Goal: Transaction & Acquisition: Purchase product/service

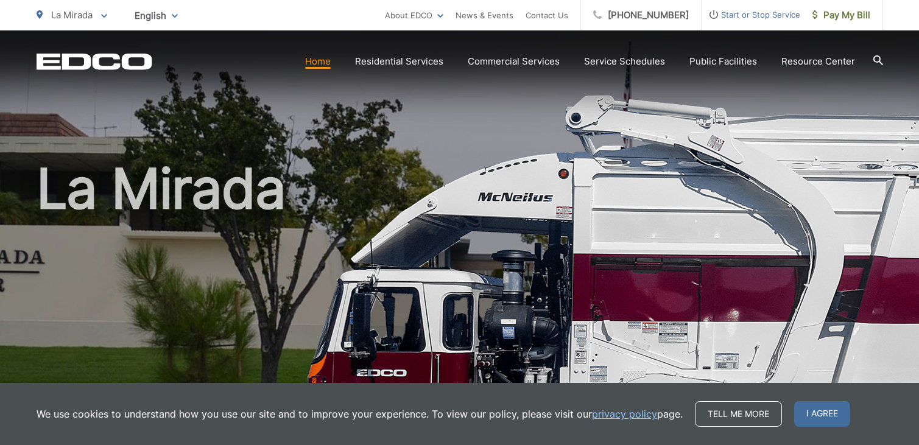
click at [671, 91] on div "La Mirada" at bounding box center [460, 281] width 847 height 503
click at [847, 41] on div "EDCO Logo Home Residential Services Curbside Pickup Recycling Organic Recycling…" at bounding box center [459, 51] width 919 height 43
click at [852, 16] on span "Pay My Bill" at bounding box center [842, 15] width 58 height 15
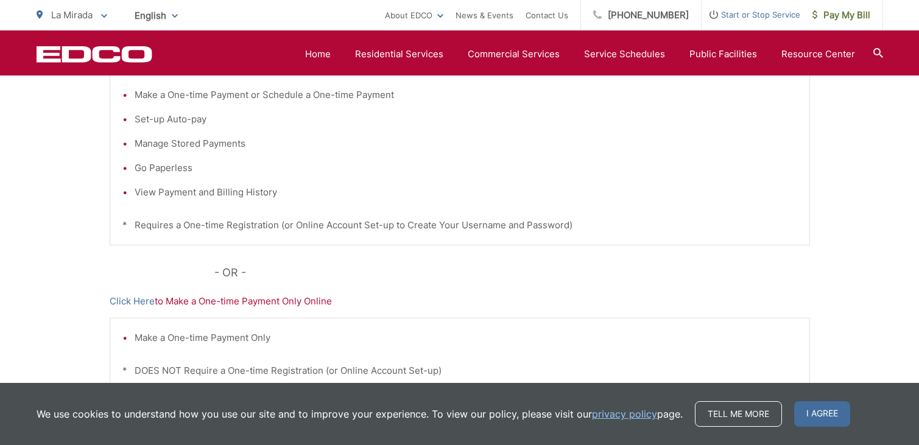
scroll to position [177, 0]
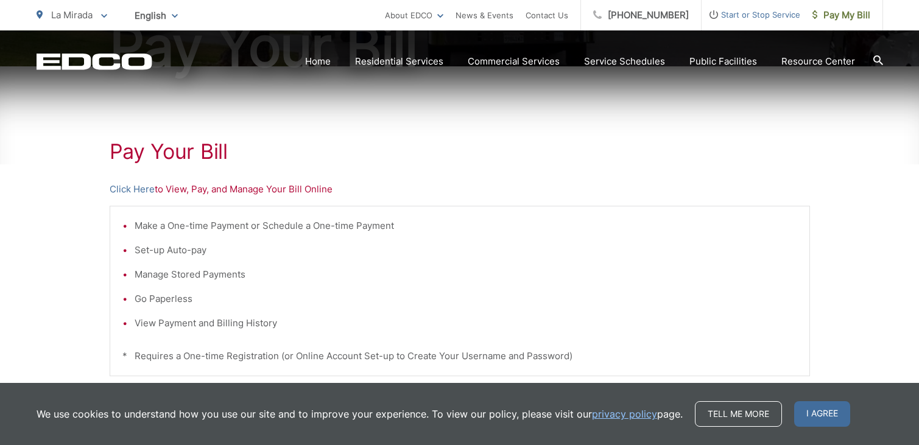
click at [254, 192] on p "Click Here to View, Pay, and Manage Your Bill Online" at bounding box center [460, 189] width 700 height 15
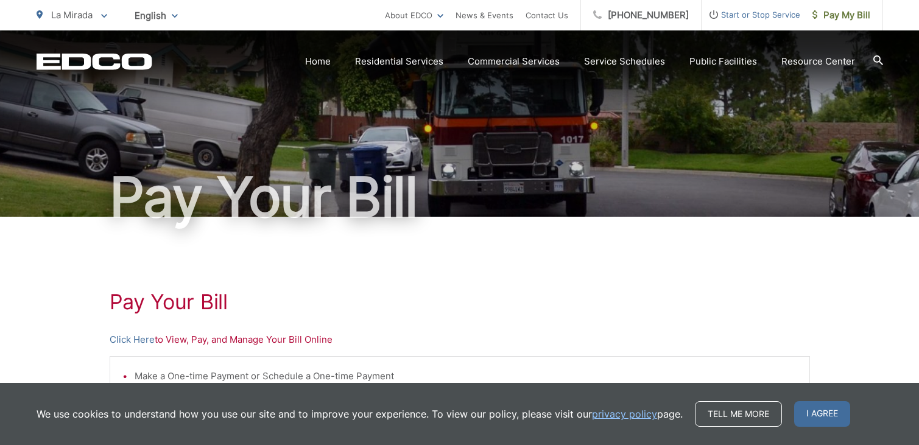
scroll to position [0, 0]
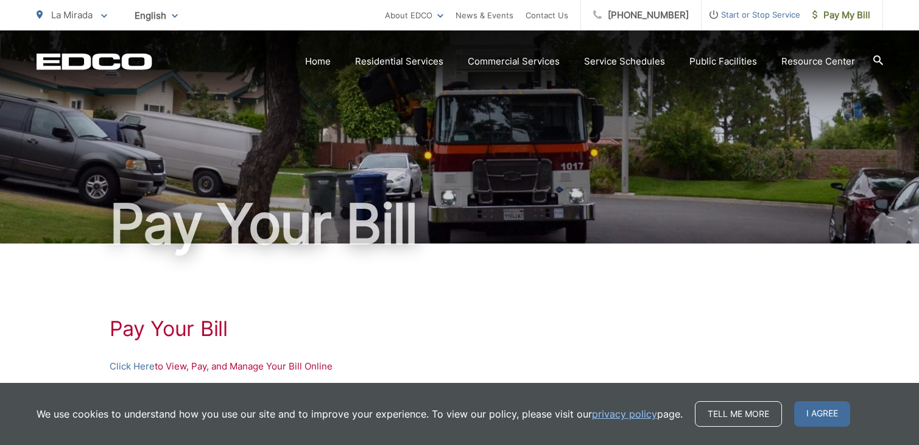
click at [781, 12] on span "Start or Stop Service" at bounding box center [751, 14] width 99 height 15
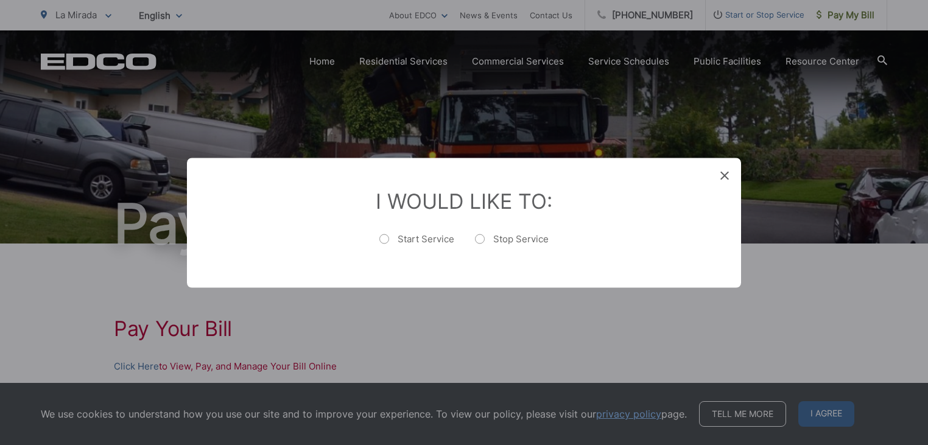
click at [744, 136] on div "Entry Status None In Progress Completed None None In Progress Completed I Would…" at bounding box center [464, 222] width 928 height 445
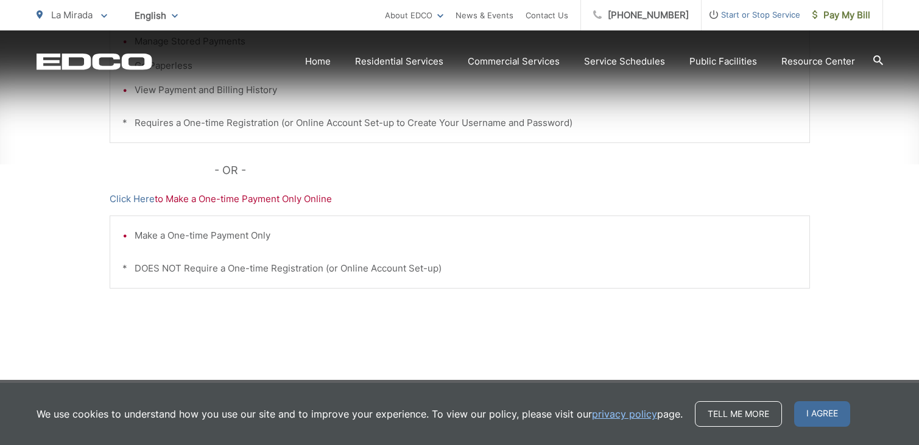
scroll to position [421, 0]
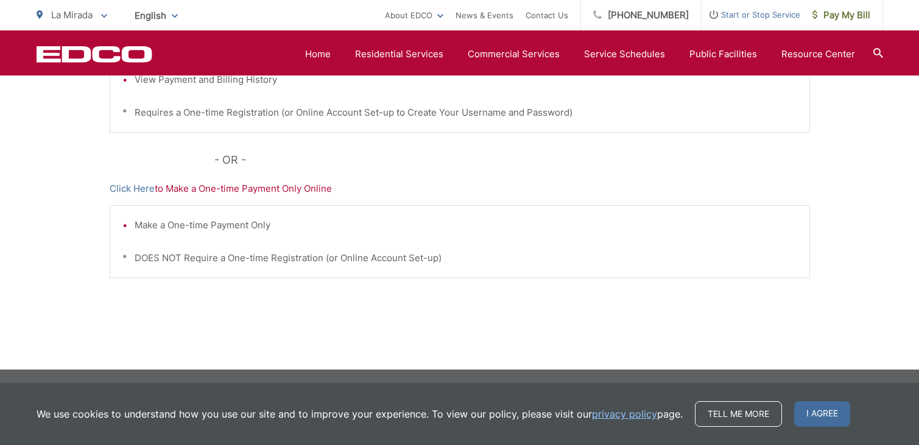
click at [250, 191] on p "Click Here to Make a One-time Payment Only Online" at bounding box center [460, 189] width 700 height 15
click at [261, 189] on p "Click Here to Make a One-time Payment Only Online" at bounding box center [460, 189] width 700 height 15
click at [138, 189] on link "Click Here" at bounding box center [132, 189] width 45 height 15
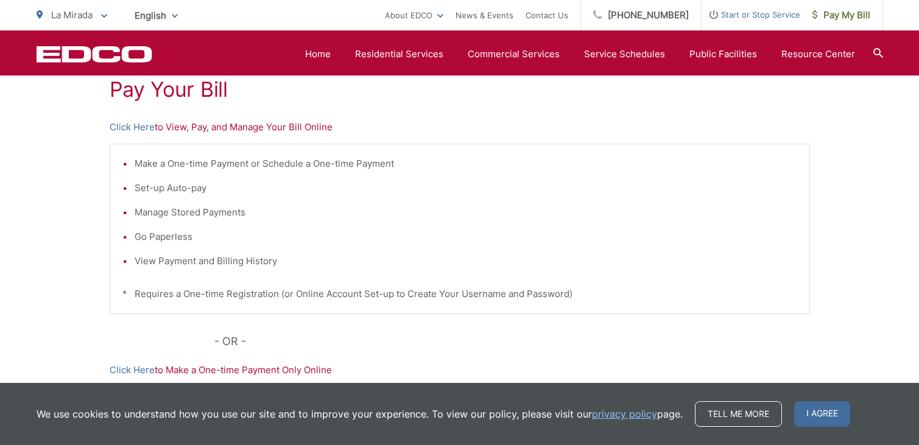
scroll to position [238, 0]
click at [138, 124] on link "Click Here" at bounding box center [132, 128] width 45 height 15
